Goal: Transaction & Acquisition: Purchase product/service

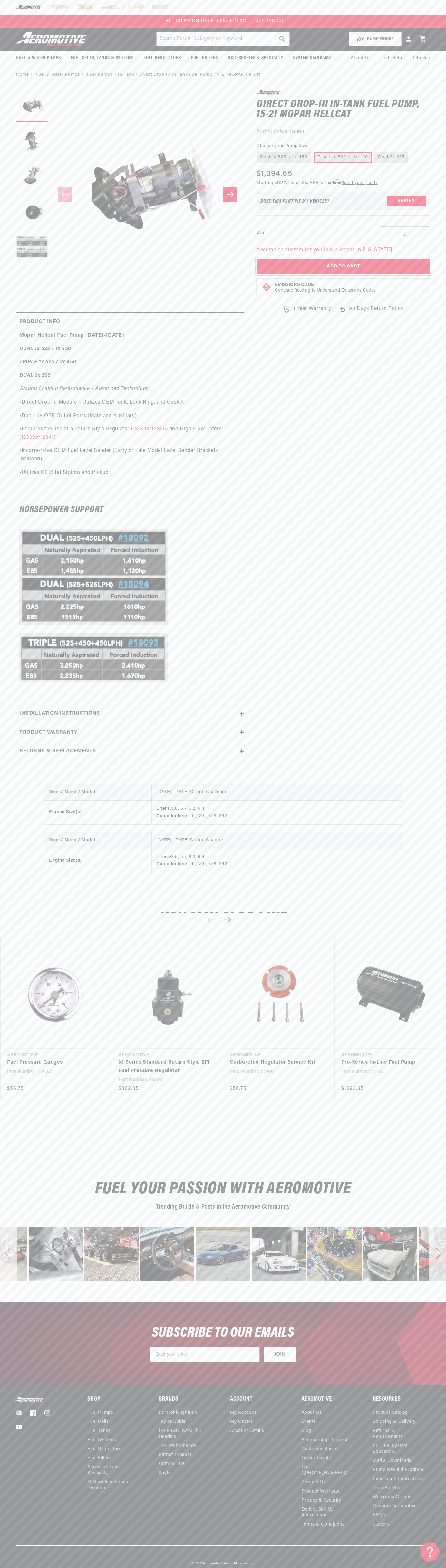
click at [343, 266] on button "Add to Cart" at bounding box center [343, 266] width 173 height 15
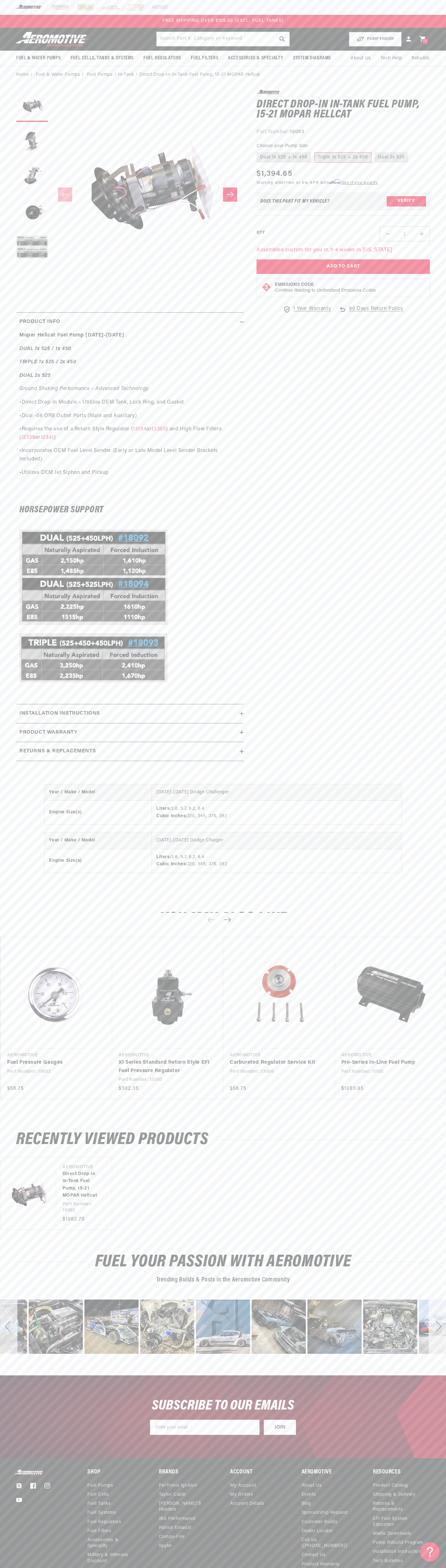
click at [423, 39] on icon at bounding box center [422, 40] width 6 height 6
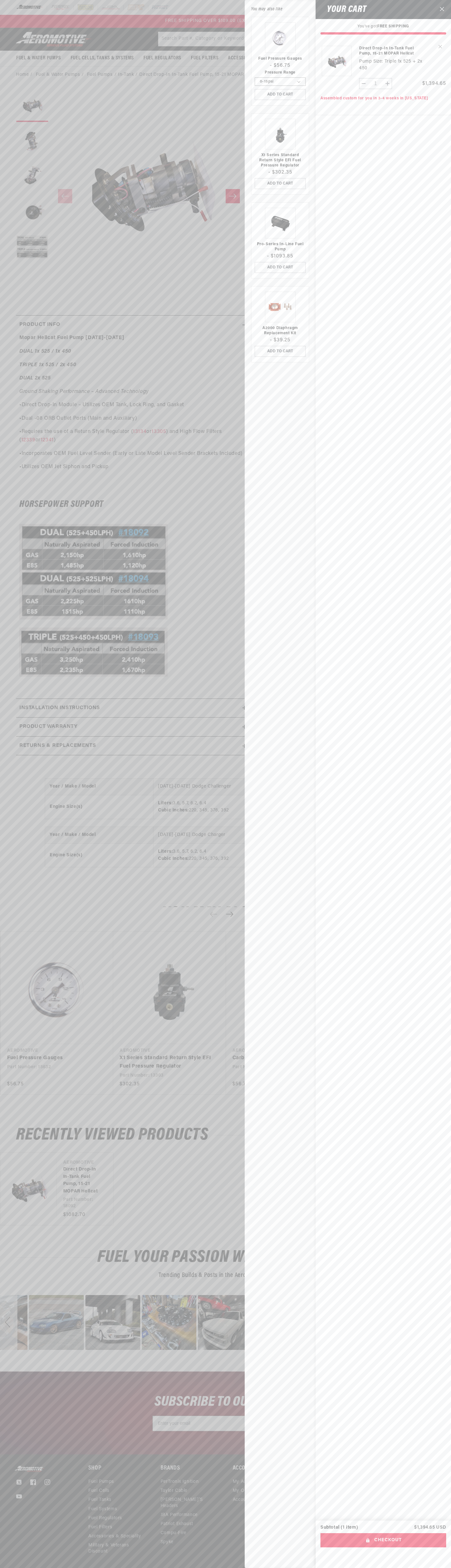
click at [442, 10] on icon "Close" at bounding box center [442, 9] width 5 height 5
